Goal: Transaction & Acquisition: Purchase product/service

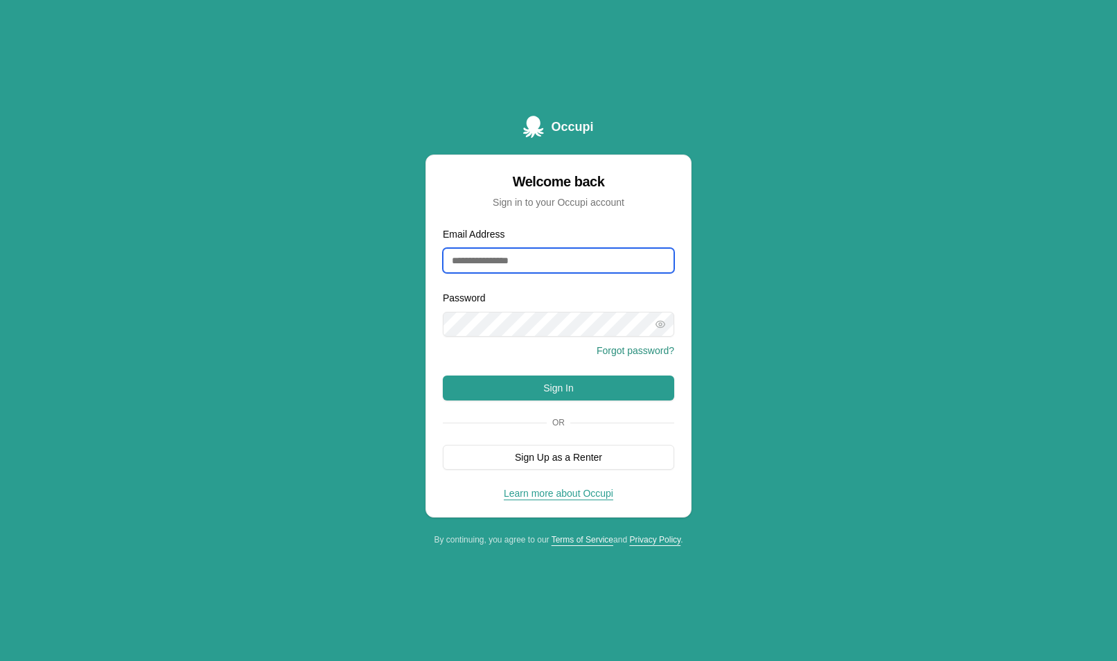
click at [499, 258] on input "Email Address" at bounding box center [558, 260] width 231 height 25
type input "**********"
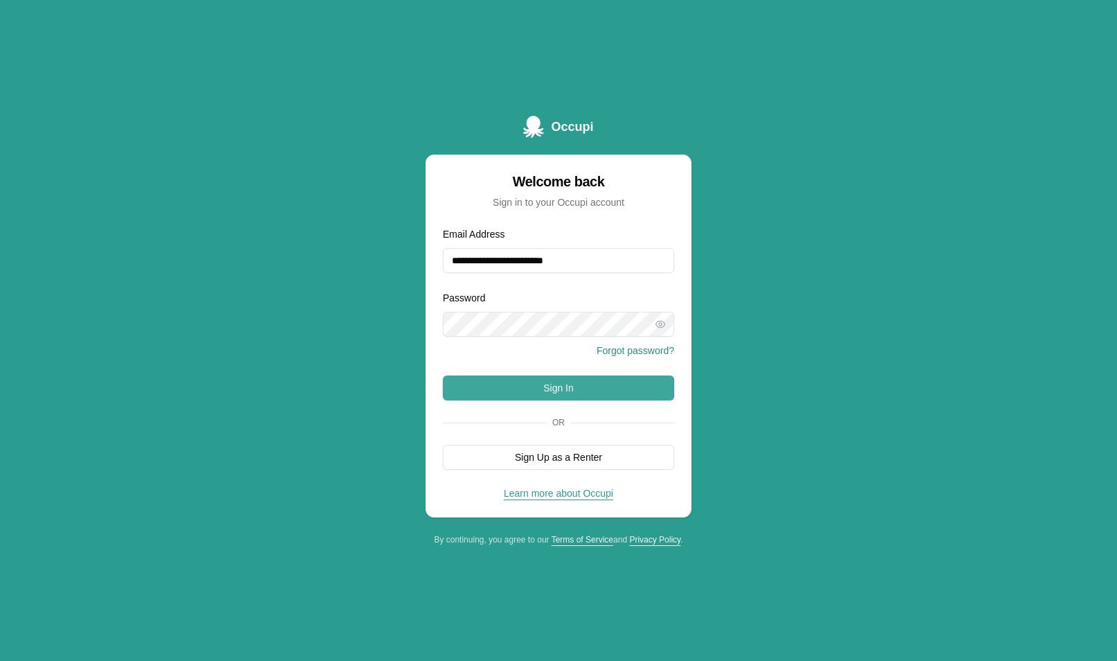
click at [629, 394] on button "Sign In" at bounding box center [558, 387] width 231 height 25
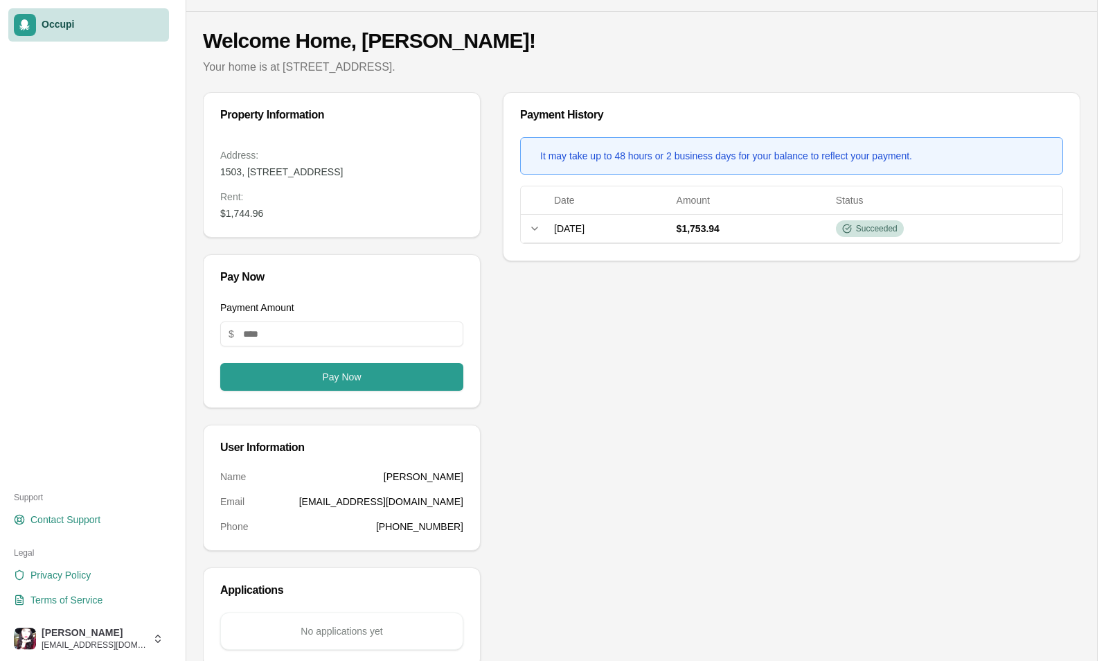
scroll to position [65, 0]
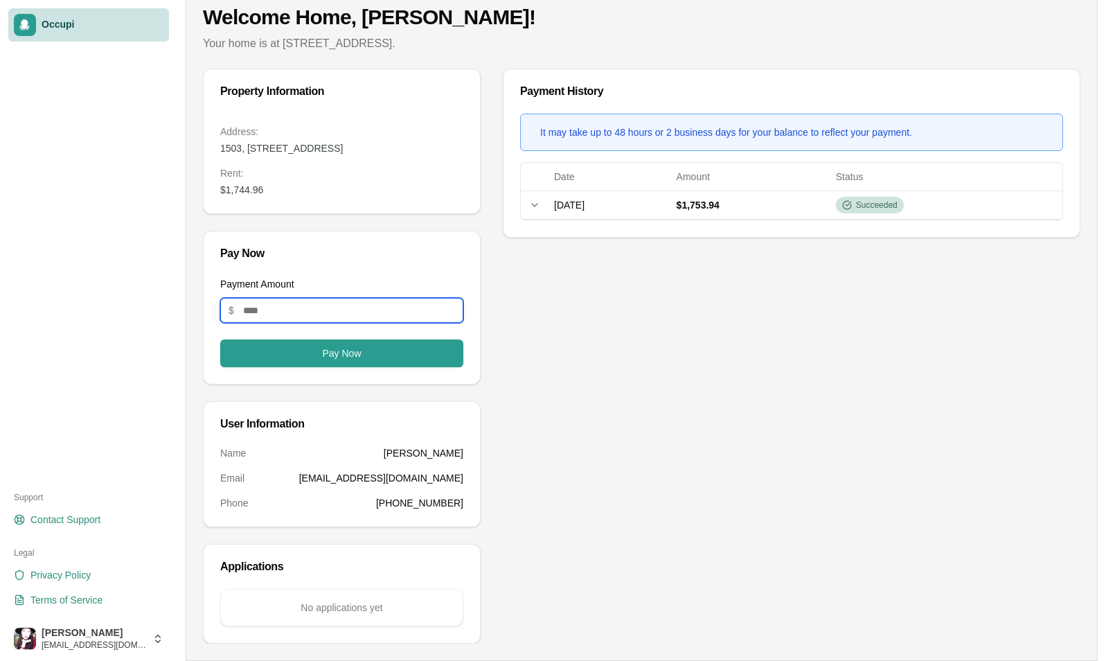
click at [322, 305] on input "Payment Amount" at bounding box center [341, 310] width 243 height 25
drag, startPoint x: 272, startPoint y: 190, endPoint x: 204, endPoint y: 197, distance: 68.2
click at [204, 197] on div "Address: [STREET_ADDRESS] Rent : $1,744.96" at bounding box center [342, 169] width 276 height 89
drag, startPoint x: 204, startPoint y: 197, endPoint x: 242, endPoint y: 190, distance: 39.4
copy dd "$1,744.96"
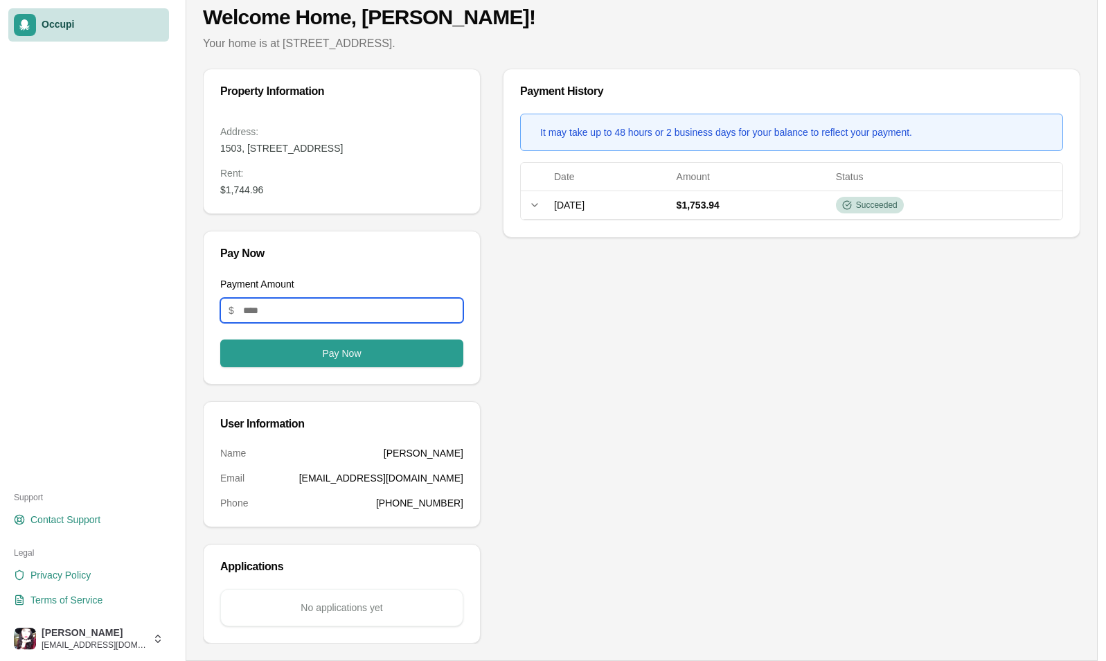
click at [299, 307] on input "Payment Amount" at bounding box center [341, 310] width 243 height 25
paste input "*******"
type input "*******"
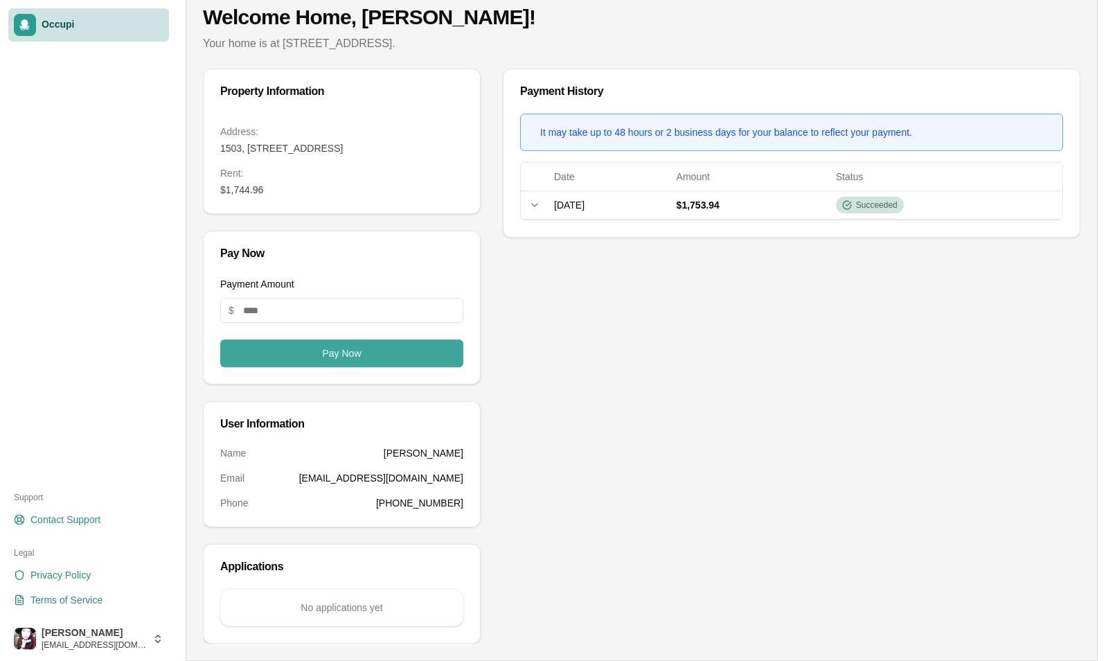
click at [378, 366] on button "Pay Now" at bounding box center [341, 353] width 243 height 28
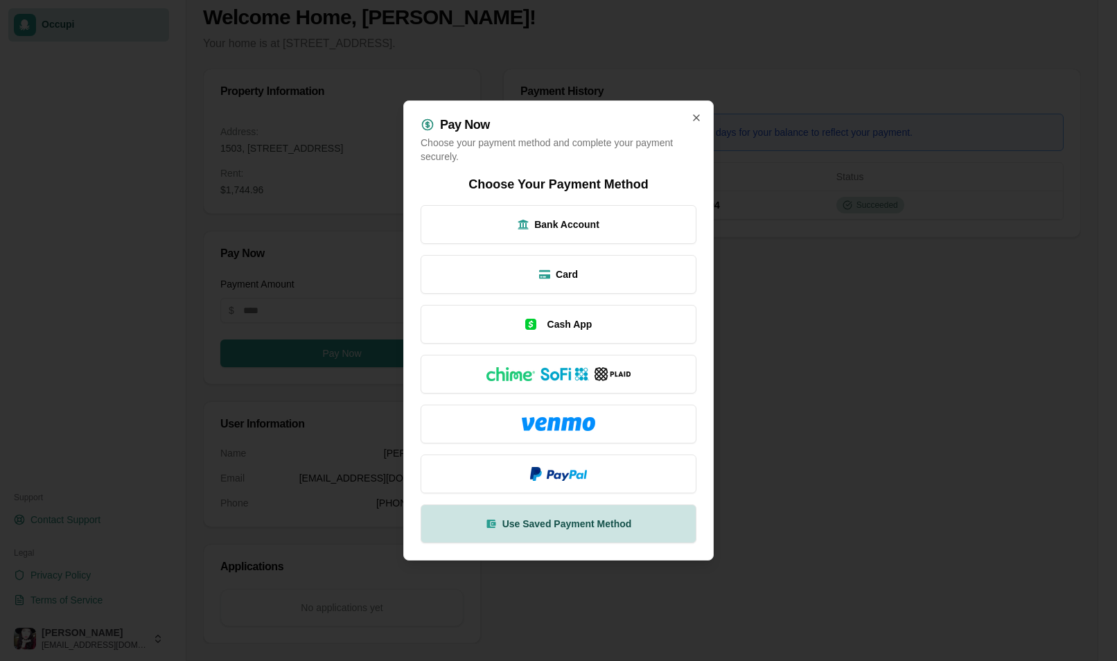
click at [614, 522] on span "Use Saved Payment Method" at bounding box center [567, 524] width 130 height 14
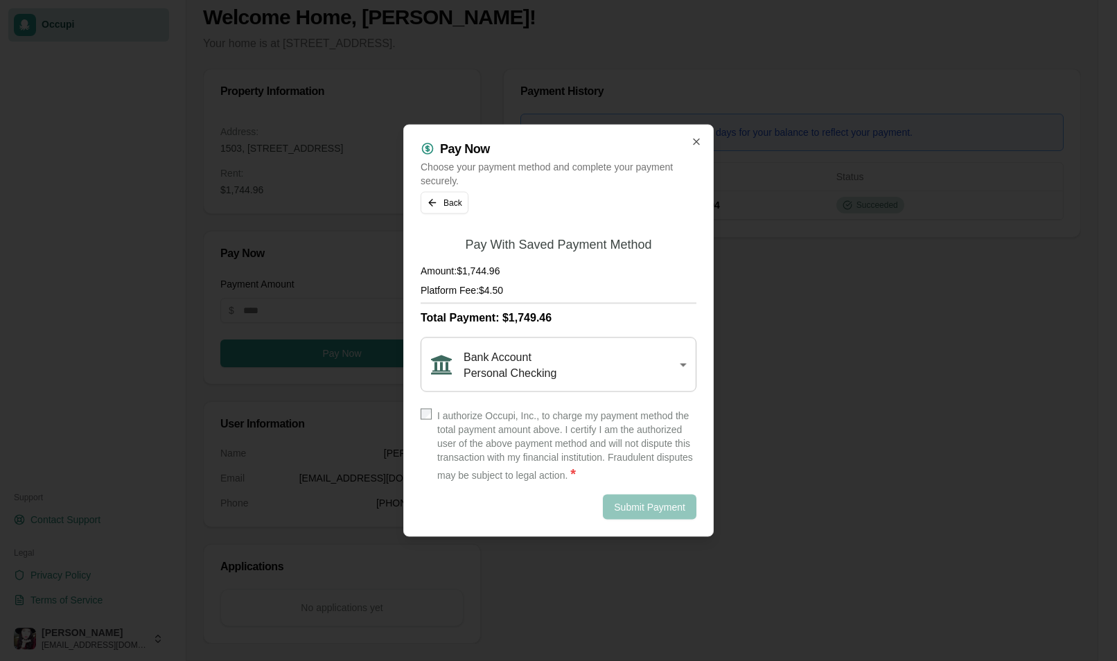
click at [551, 376] on span "Personal Checking" at bounding box center [509, 372] width 93 height 16
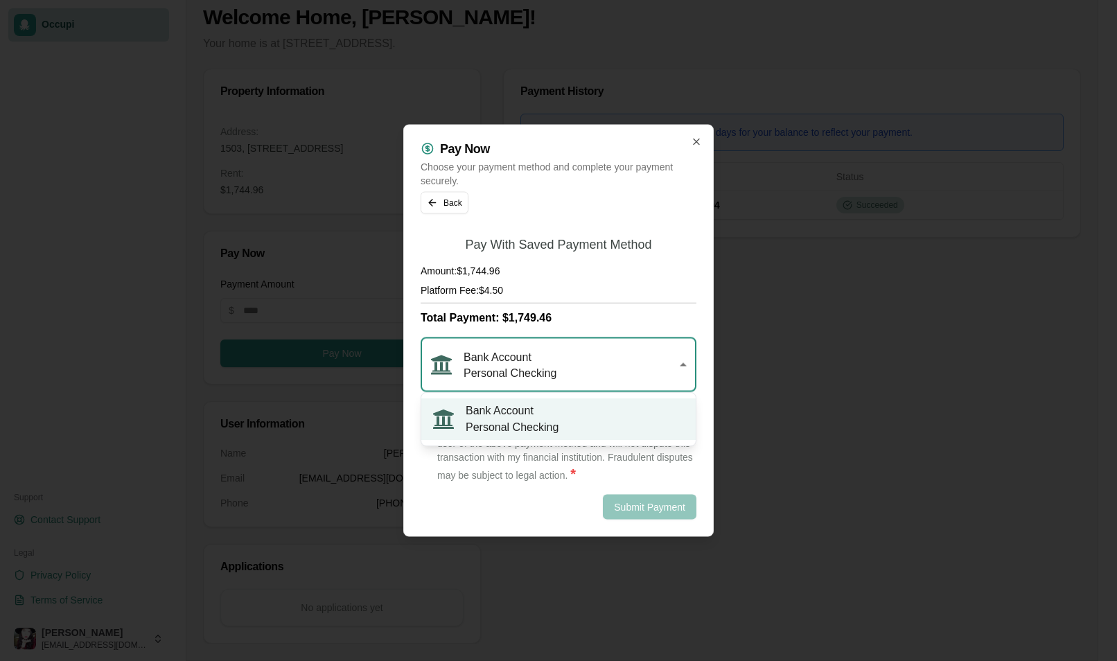
click at [578, 433] on label "I authorize Occupi, Inc., to charge my payment method the total payment amount …" at bounding box center [566, 446] width 259 height 75
click at [542, 426] on label "I authorize Occupi, Inc., to charge my payment method the total payment amount …" at bounding box center [566, 446] width 259 height 75
click at [549, 361] on span "Bank Account" at bounding box center [509, 356] width 93 height 16
click at [637, 290] on h4 "Platform Fee: $4.50" at bounding box center [558, 290] width 276 height 14
click at [514, 428] on label "I authorize Occupi, Inc., to charge my payment method the total payment amount …" at bounding box center [566, 446] width 259 height 75
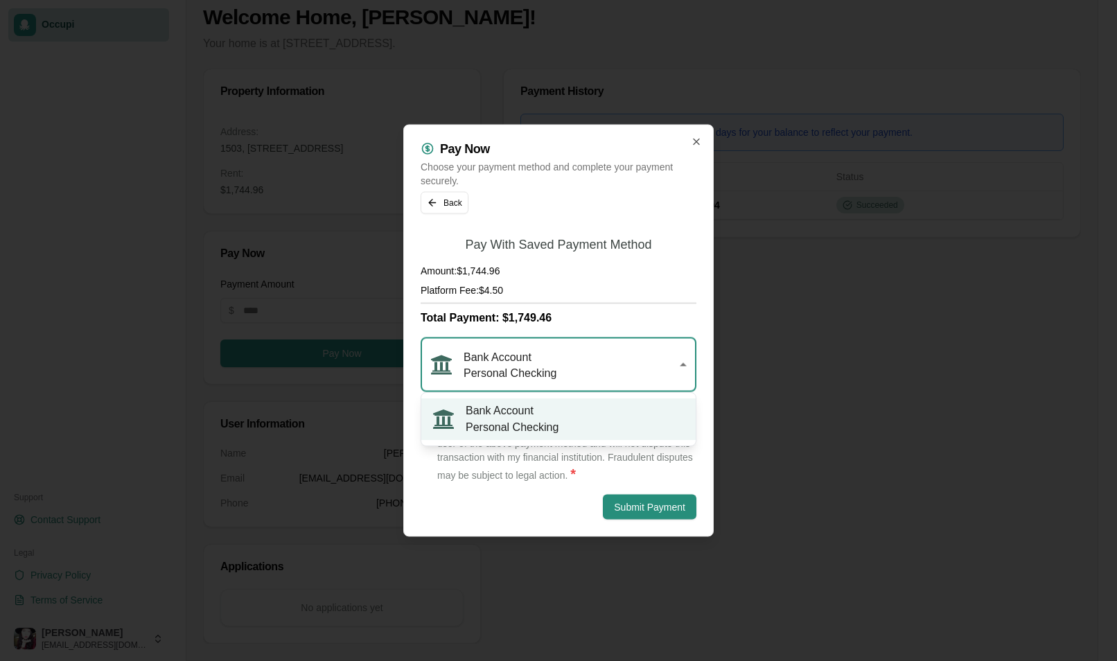
click at [414, 414] on div "Pay Now Choose your payment method and complete your payment securely. Back Pay…" at bounding box center [558, 331] width 310 height 412
click at [415, 414] on div "Pay Now Choose your payment method and complete your payment securely. Back Pay…" at bounding box center [558, 331] width 310 height 412
click at [455, 425] on label "I authorize Occupi, Inc., to charge my payment method the total payment amount …" at bounding box center [566, 446] width 259 height 75
click at [531, 509] on div "Submit Payment" at bounding box center [558, 507] width 276 height 25
click at [630, 391] on div "Bank Account Personal Checking" at bounding box center [558, 364] width 276 height 55
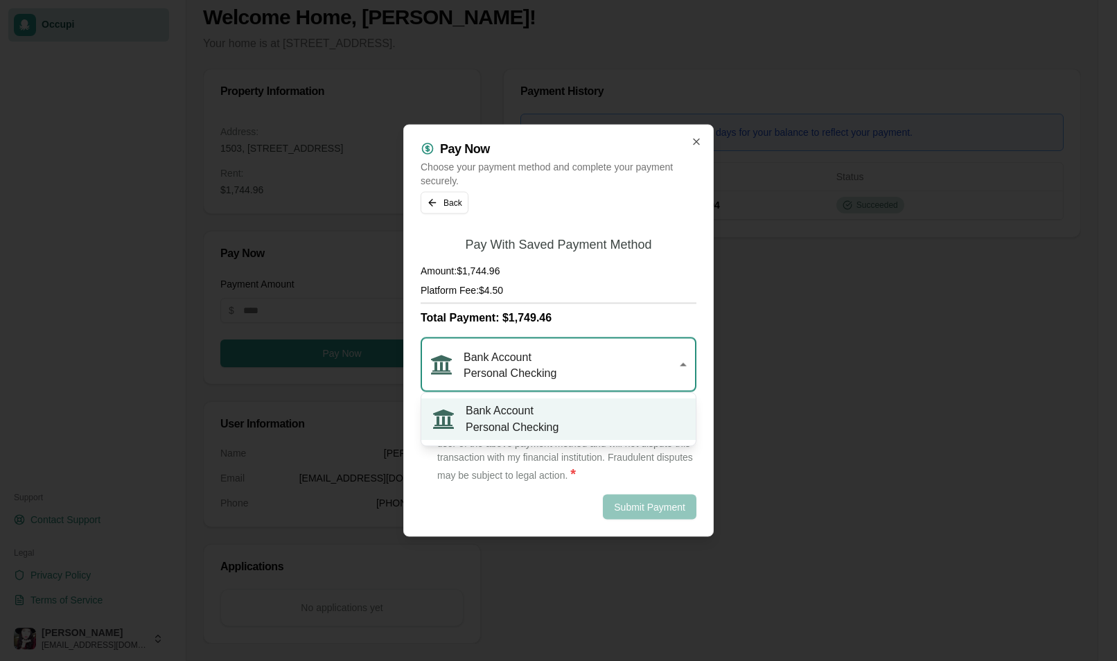
click at [634, 364] on div "Bank Account Personal Checking" at bounding box center [552, 364] width 244 height 32
click at [666, 435] on label "I authorize Occupi, Inc., to charge my payment method the total payment amount …" at bounding box center [566, 446] width 259 height 75
click at [548, 501] on div "Submit Payment" at bounding box center [558, 507] width 276 height 25
click at [662, 503] on div "Submit Payment" at bounding box center [558, 507] width 276 height 25
click at [627, 298] on div "Amount: $1,744.96 Platform Fee: $4.50 Total Payment: $1,749.46" at bounding box center [558, 295] width 276 height 62
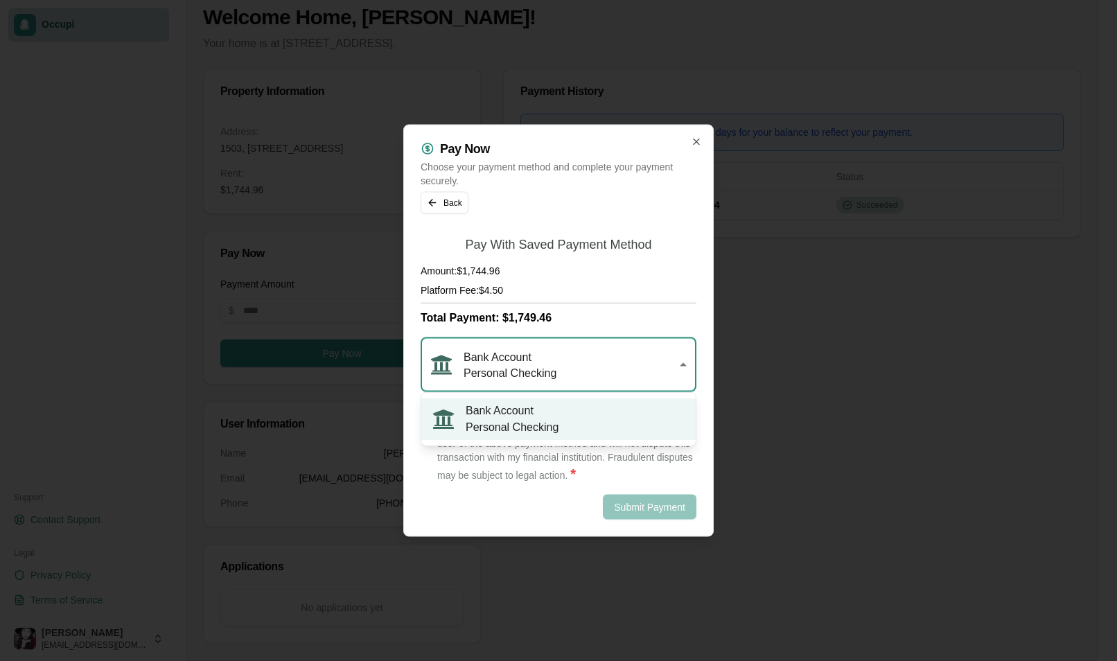
click at [631, 374] on div "Bank Account Personal Checking" at bounding box center [552, 364] width 244 height 32
click at [502, 420] on label "I authorize Occupi, Inc., to charge my payment method the total payment amount …" at bounding box center [566, 446] width 259 height 75
click at [647, 509] on button "Submit Payment" at bounding box center [650, 507] width 94 height 25
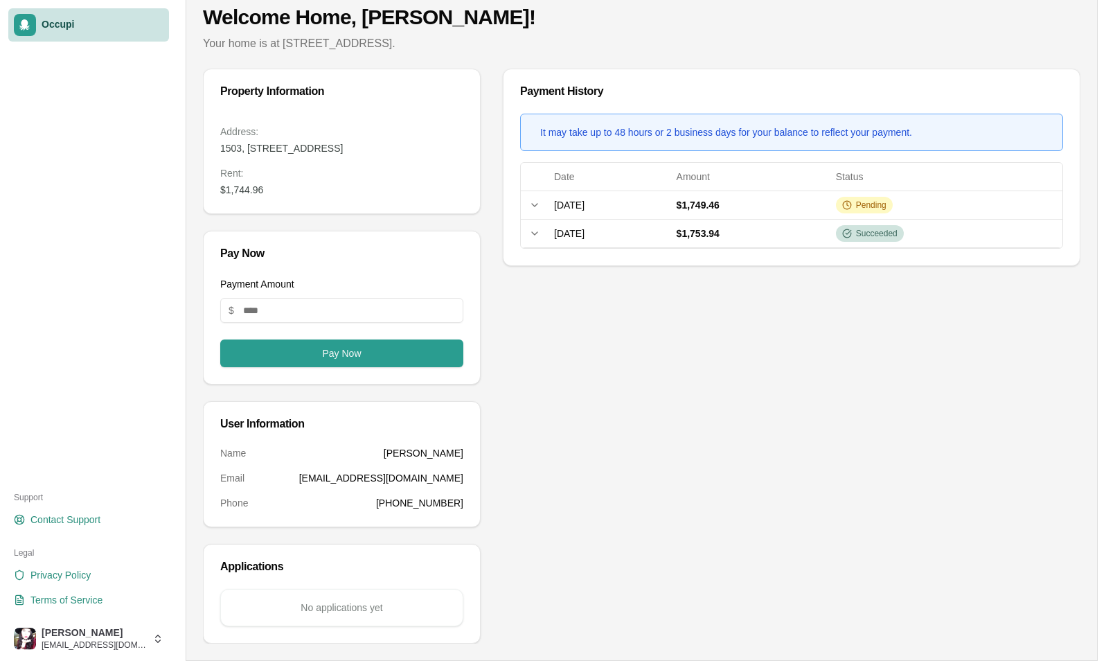
click at [490, 328] on div "Property Information Address: [STREET_ADDRESS] Rent : $1,744.96 Pay Now Payment…" at bounding box center [642, 356] width 878 height 575
